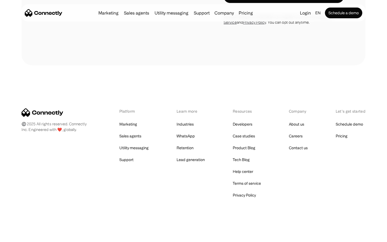
scroll to position [364, 0]
